Goal: Navigation & Orientation: Find specific page/section

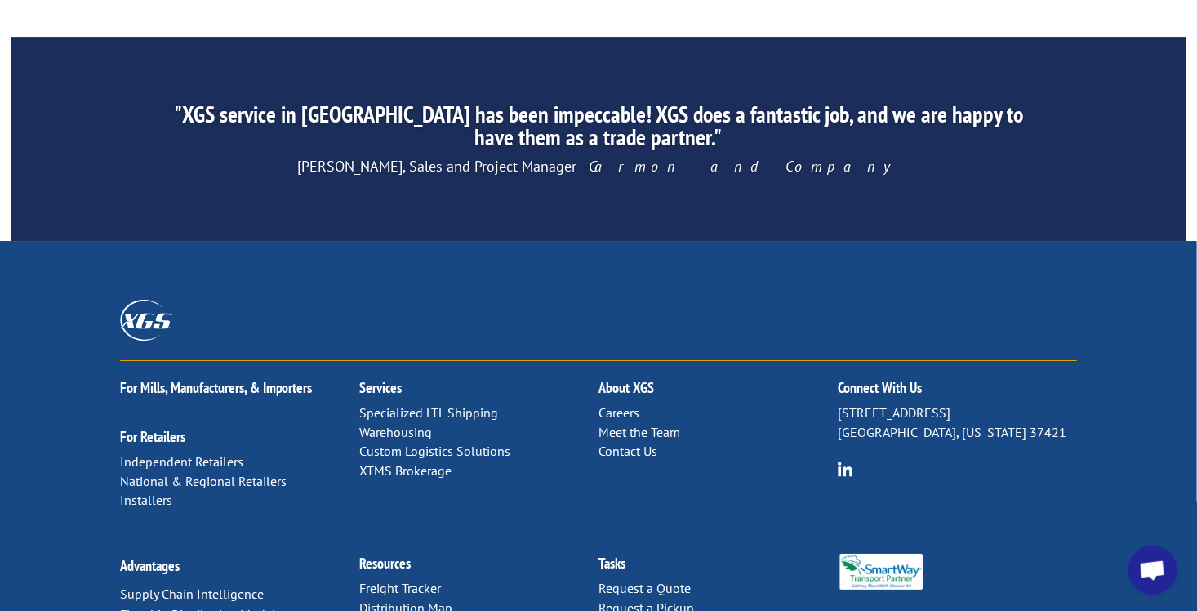
scroll to position [2619, 0]
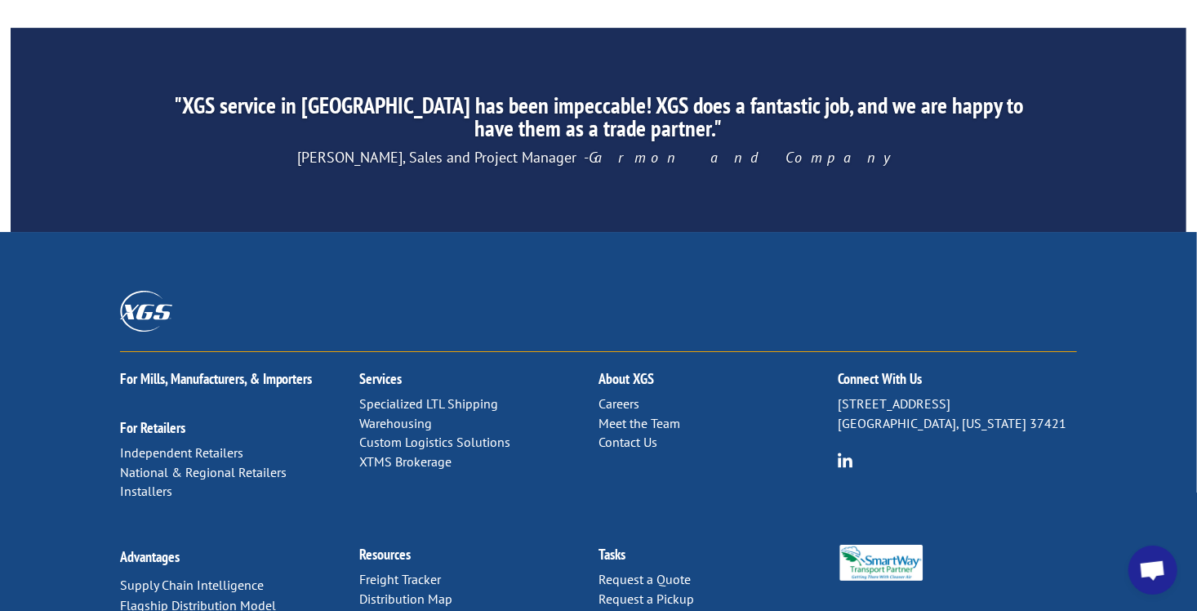
click at [430, 590] on link "Distribution Map" at bounding box center [405, 598] width 93 height 16
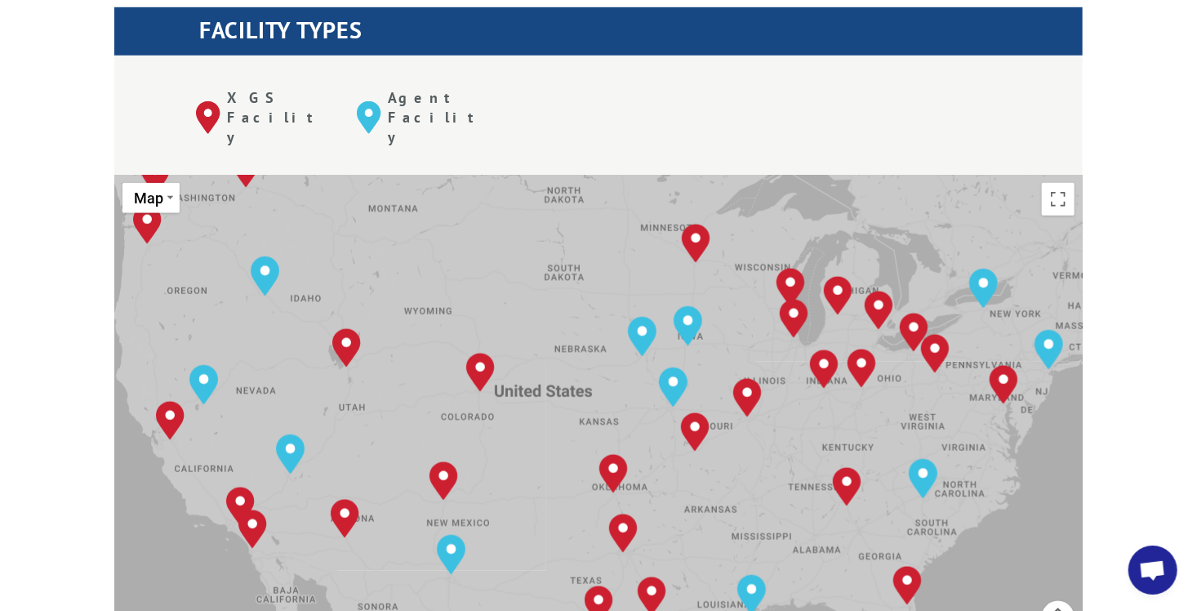
scroll to position [735, 0]
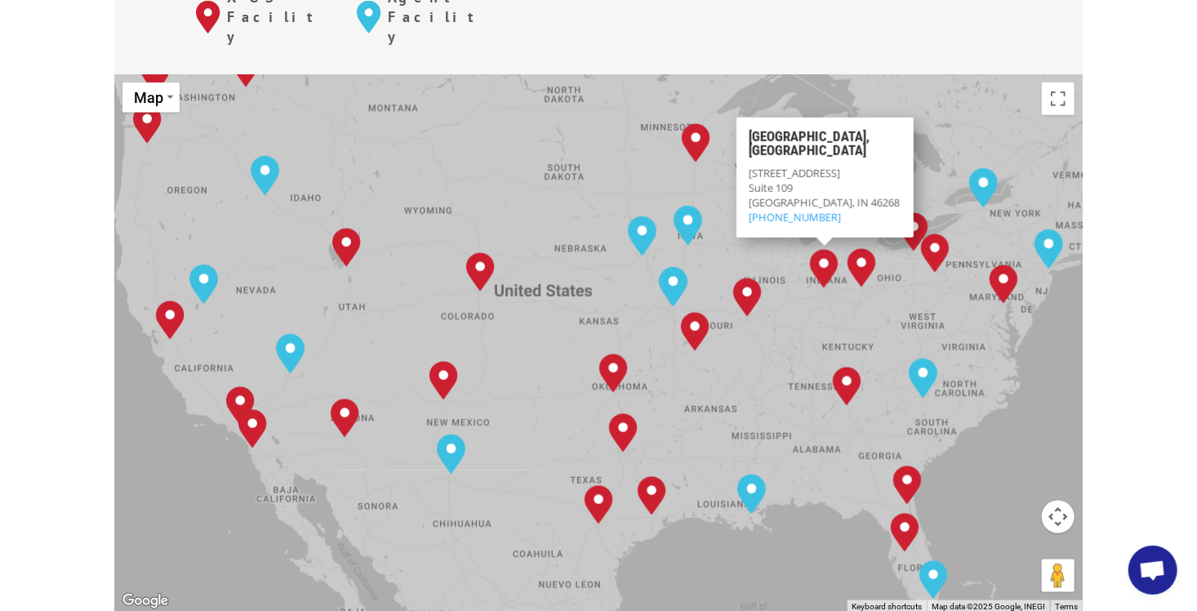
click at [763, 176] on div "To navigate, press the arrow keys. [GEOGRAPHIC_DATA], [GEOGRAPHIC_DATA] [GEOGRA…" at bounding box center [598, 342] width 968 height 537
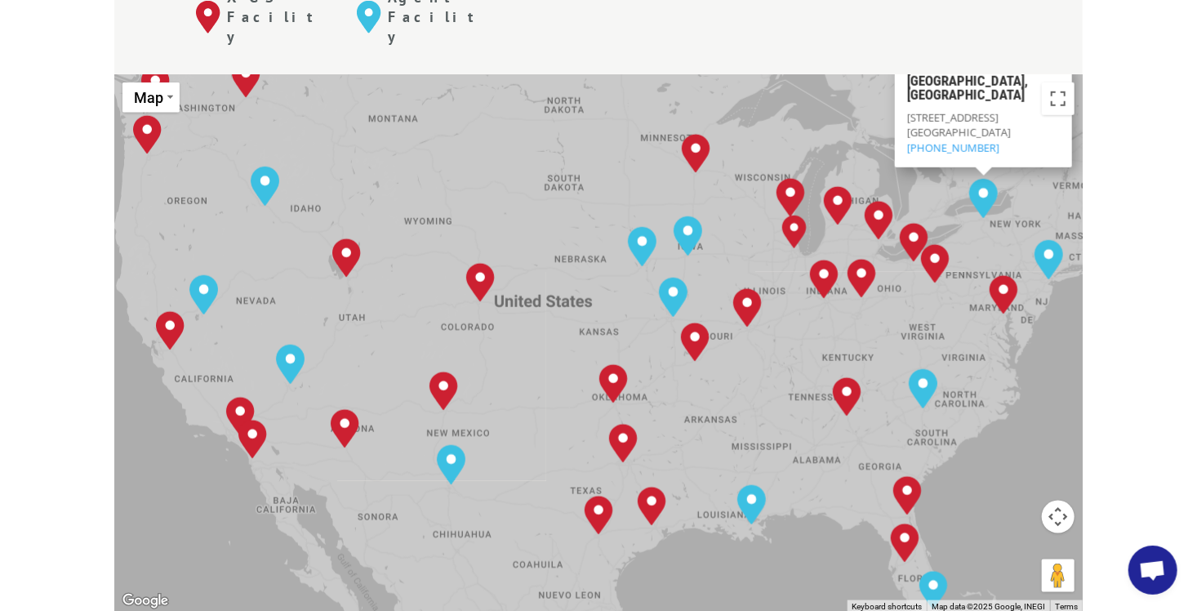
scroll to position [0, 0]
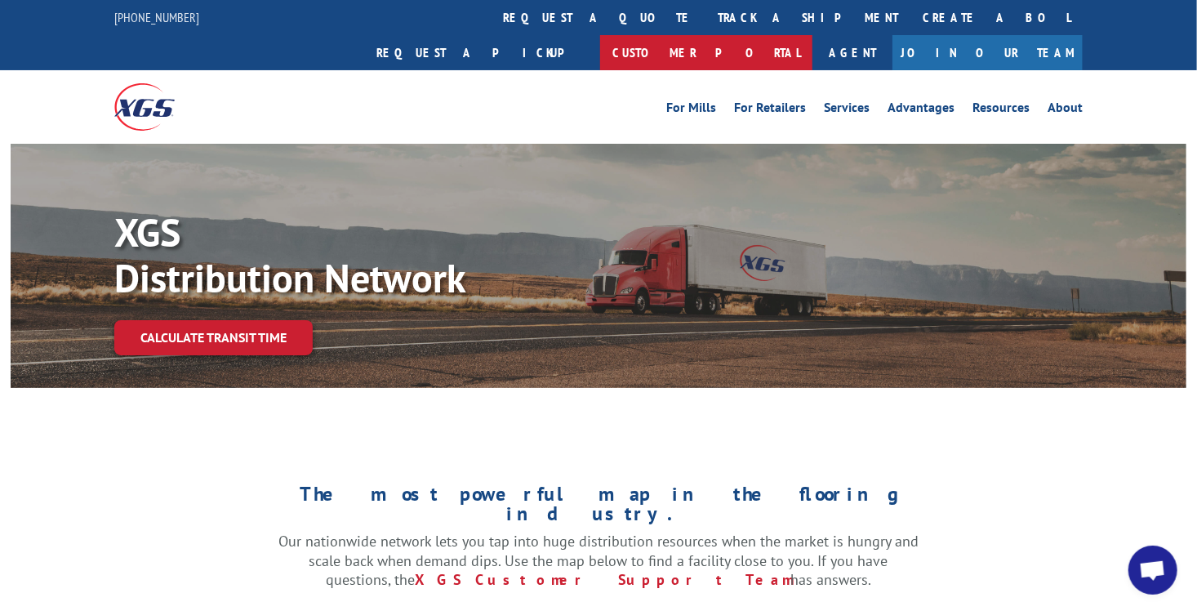
click at [812, 35] on link "Customer Portal" at bounding box center [706, 52] width 212 height 35
